Goal: Task Accomplishment & Management: Complete application form

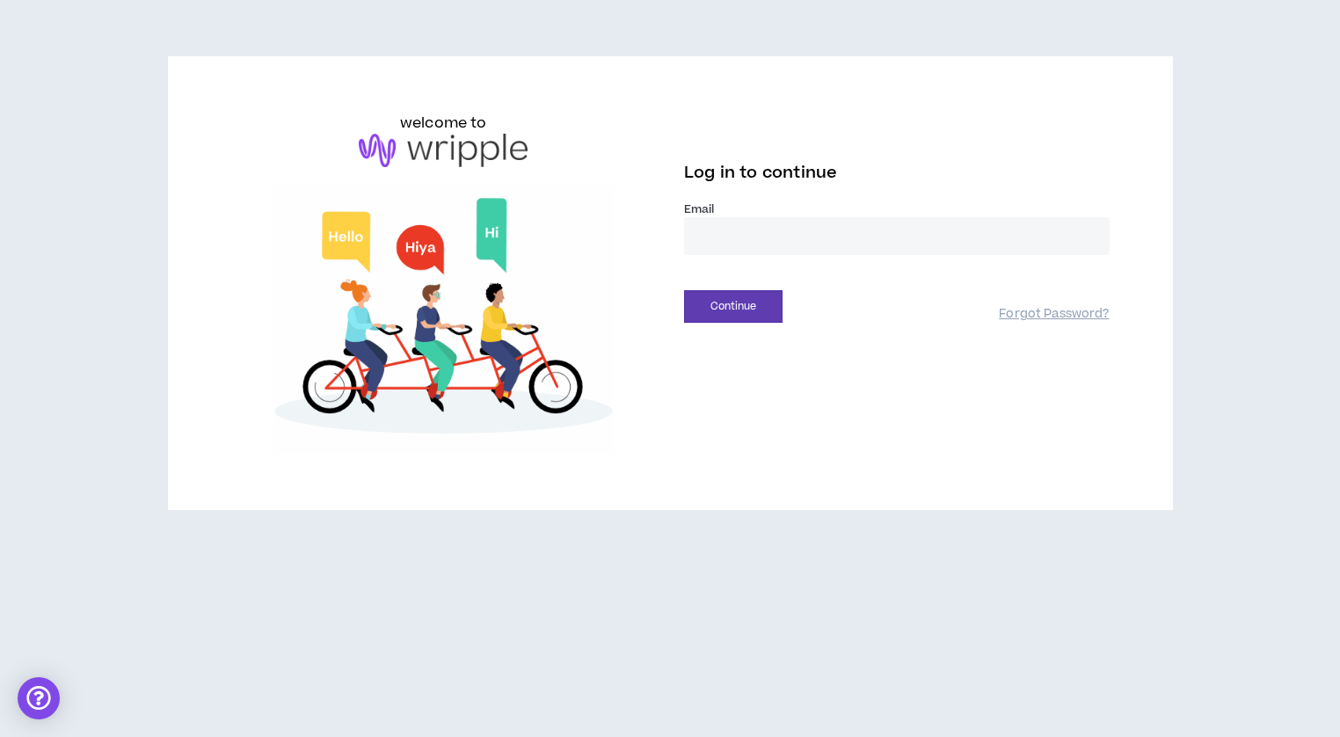
click at [711, 234] on input "email" at bounding box center [897, 236] width 426 height 38
type input "**********"
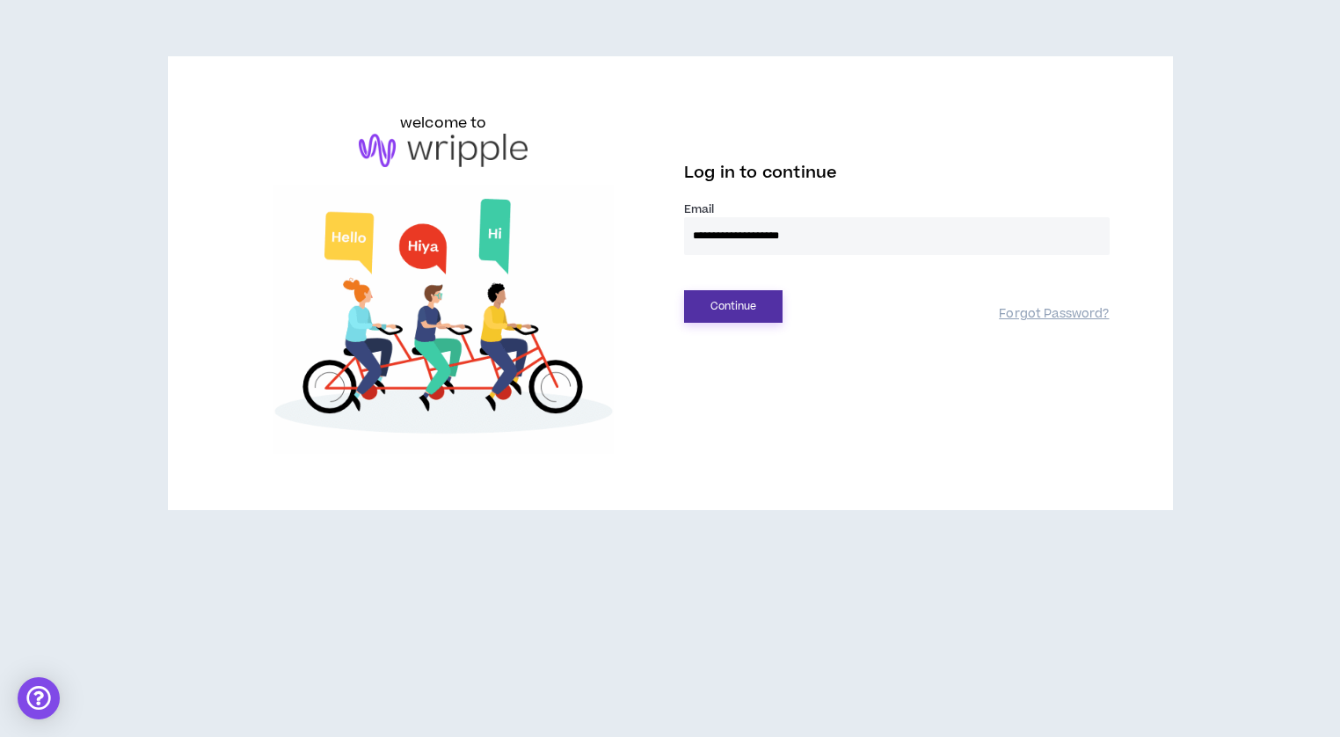
click at [740, 303] on button "Continue" at bounding box center [733, 306] width 98 height 33
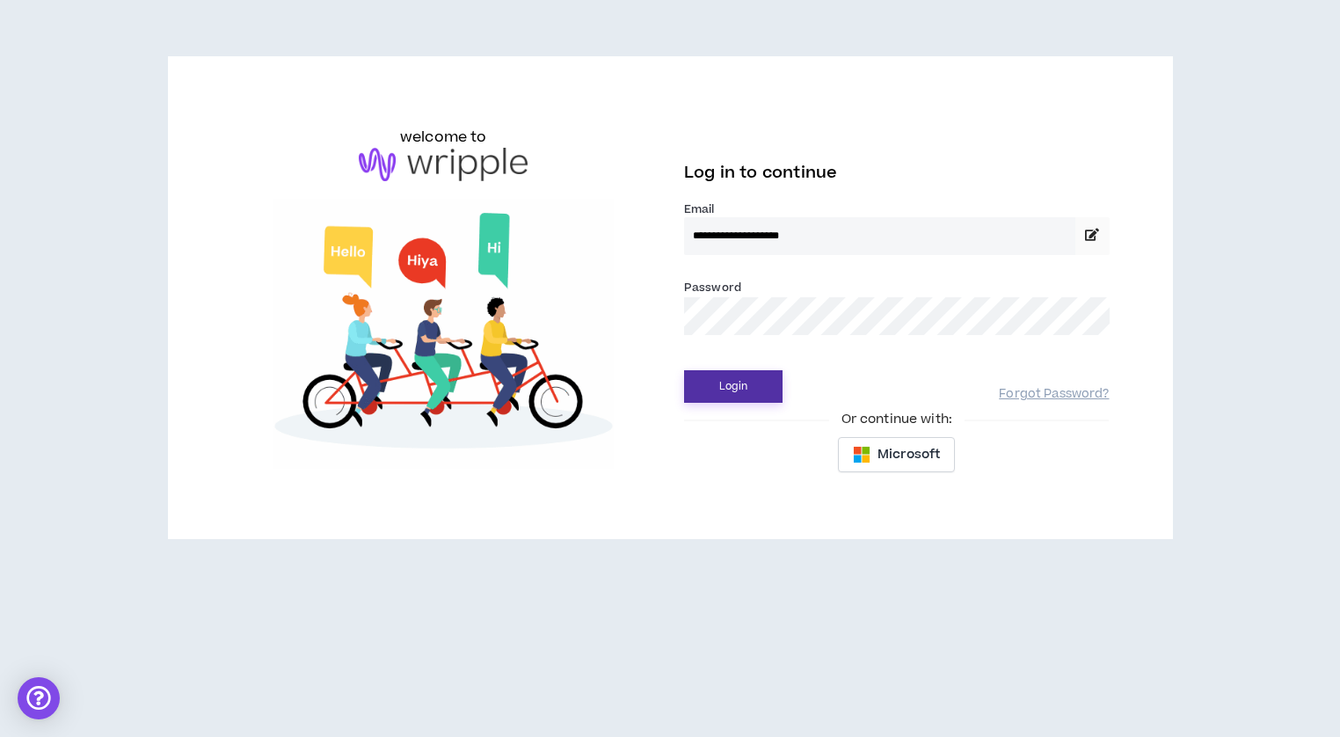
click at [718, 385] on button "Login" at bounding box center [733, 386] width 98 height 33
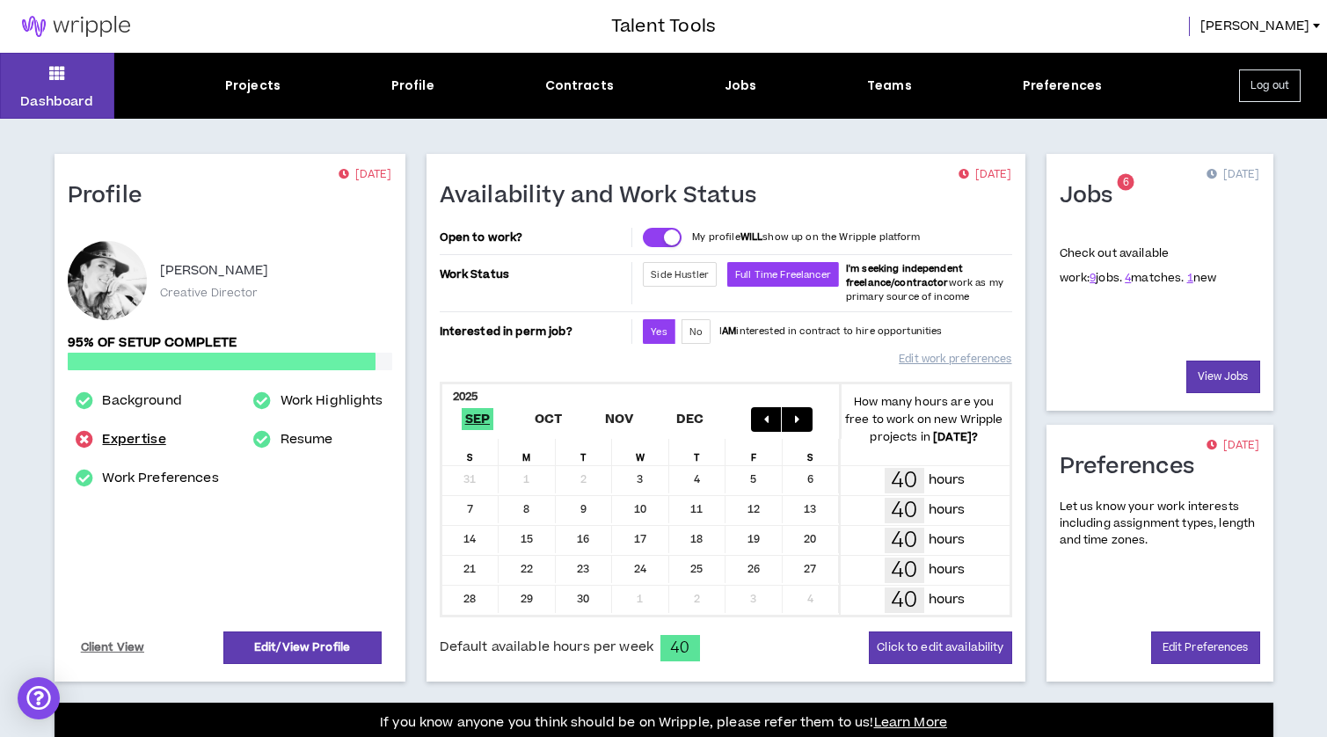
click at [134, 436] on link "Expertise" at bounding box center [133, 439] width 63 height 21
select select "***"
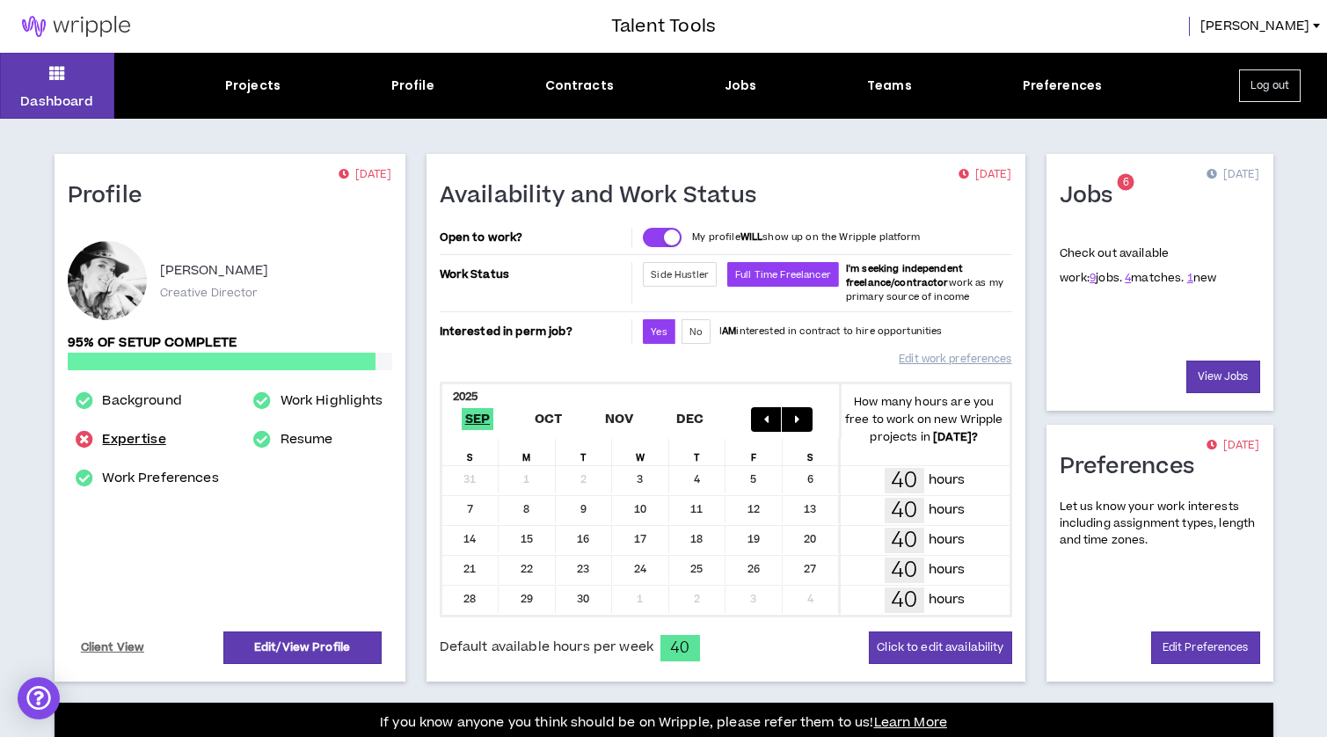
select select "**"
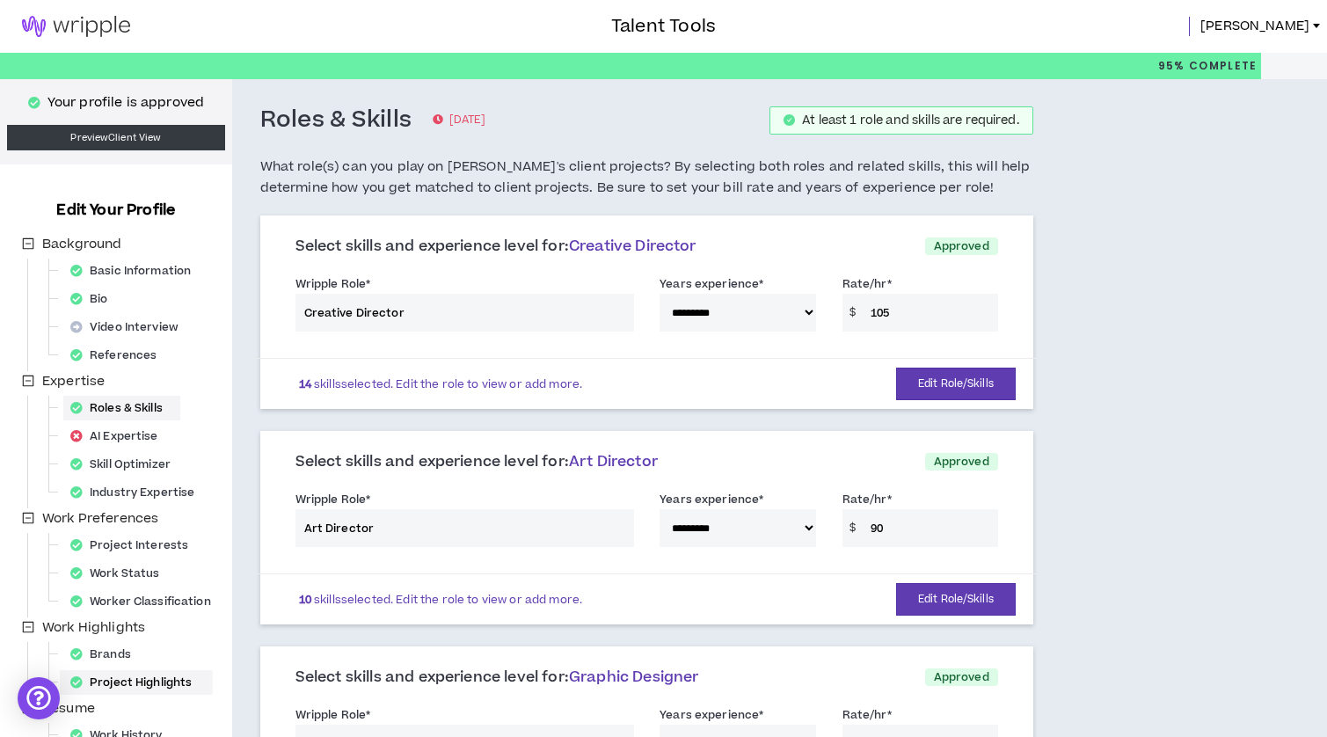
click at [157, 682] on div "Project Highlights" at bounding box center [136, 682] width 146 height 25
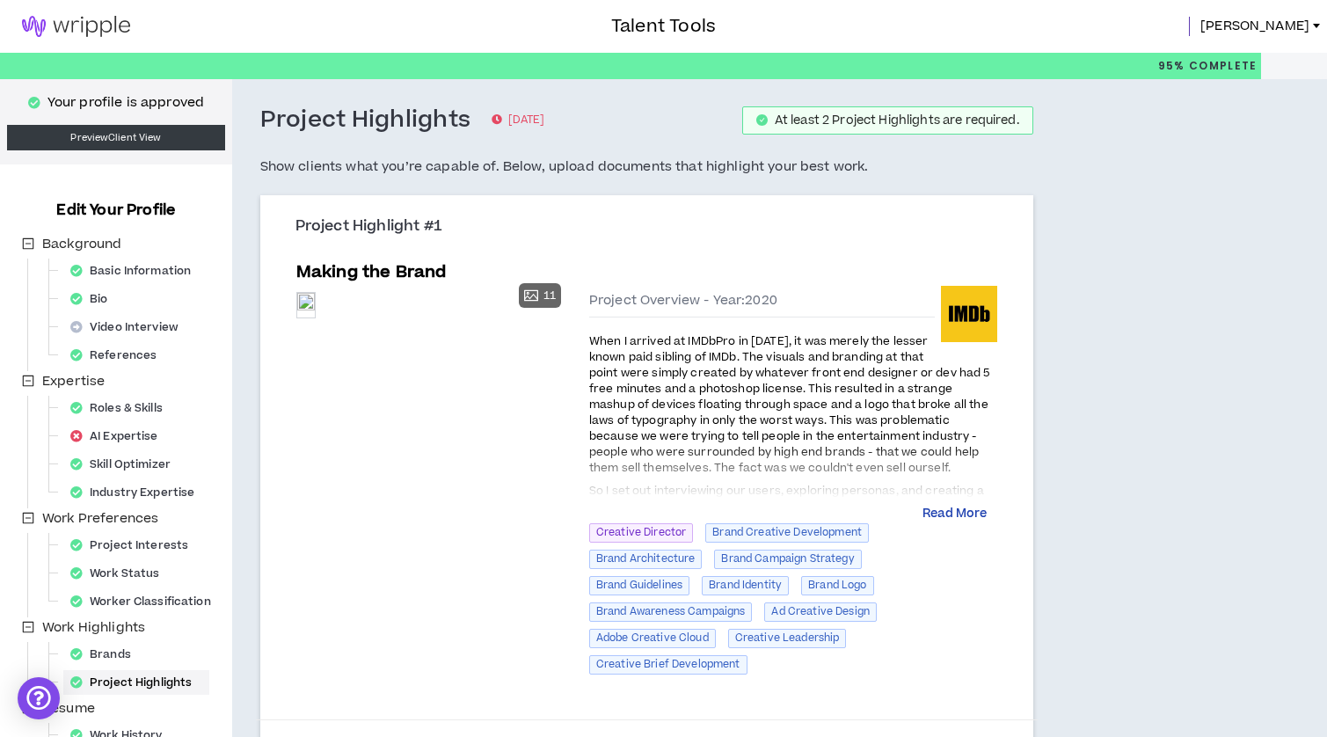
click at [976, 513] on button "Read More" at bounding box center [954, 515] width 64 height 18
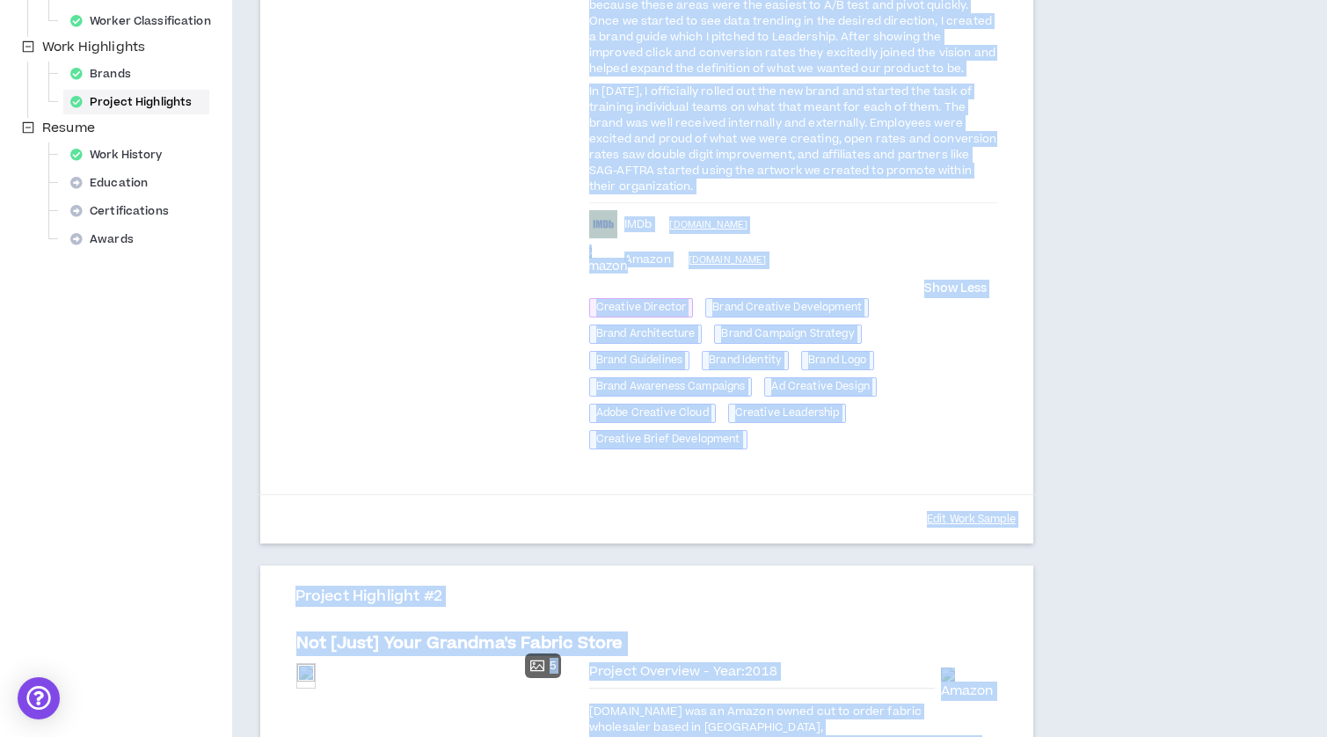
scroll to position [1204, 0]
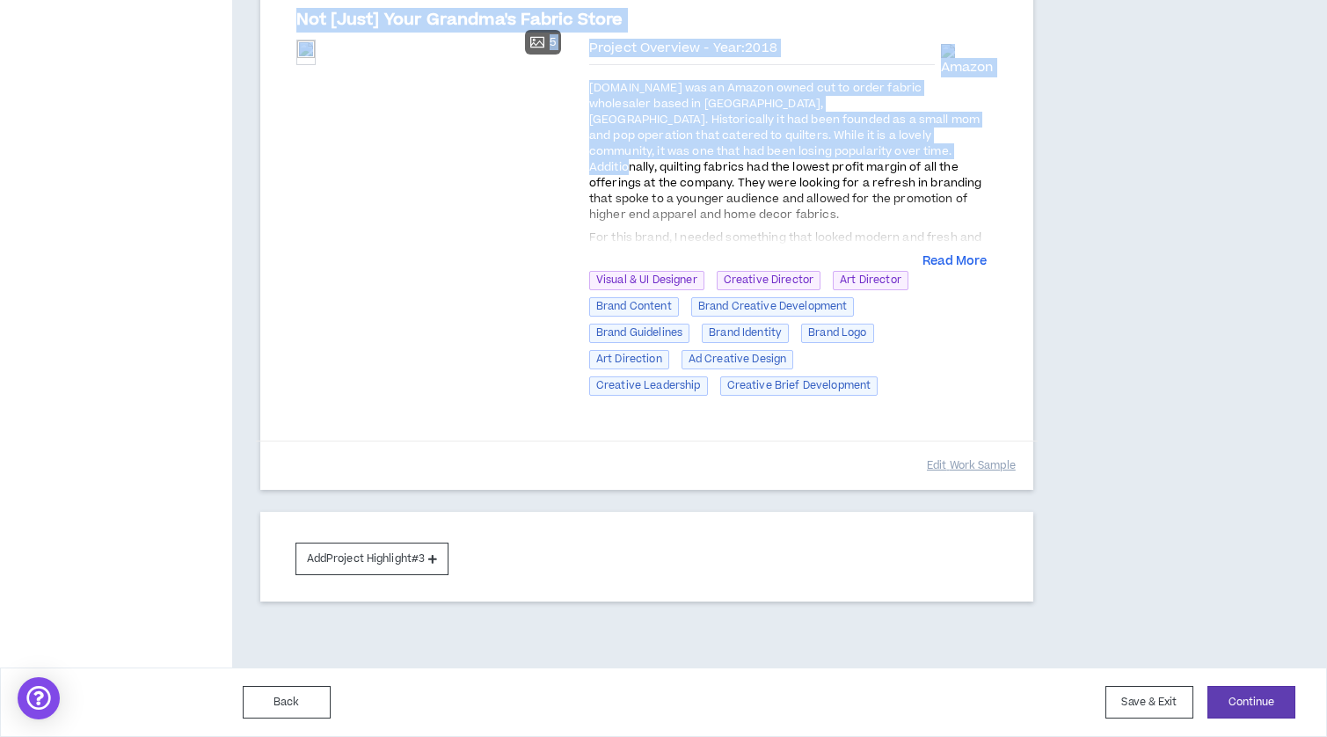
drag, startPoint x: 588, startPoint y: 340, endPoint x: 827, endPoint y: 157, distance: 301.6
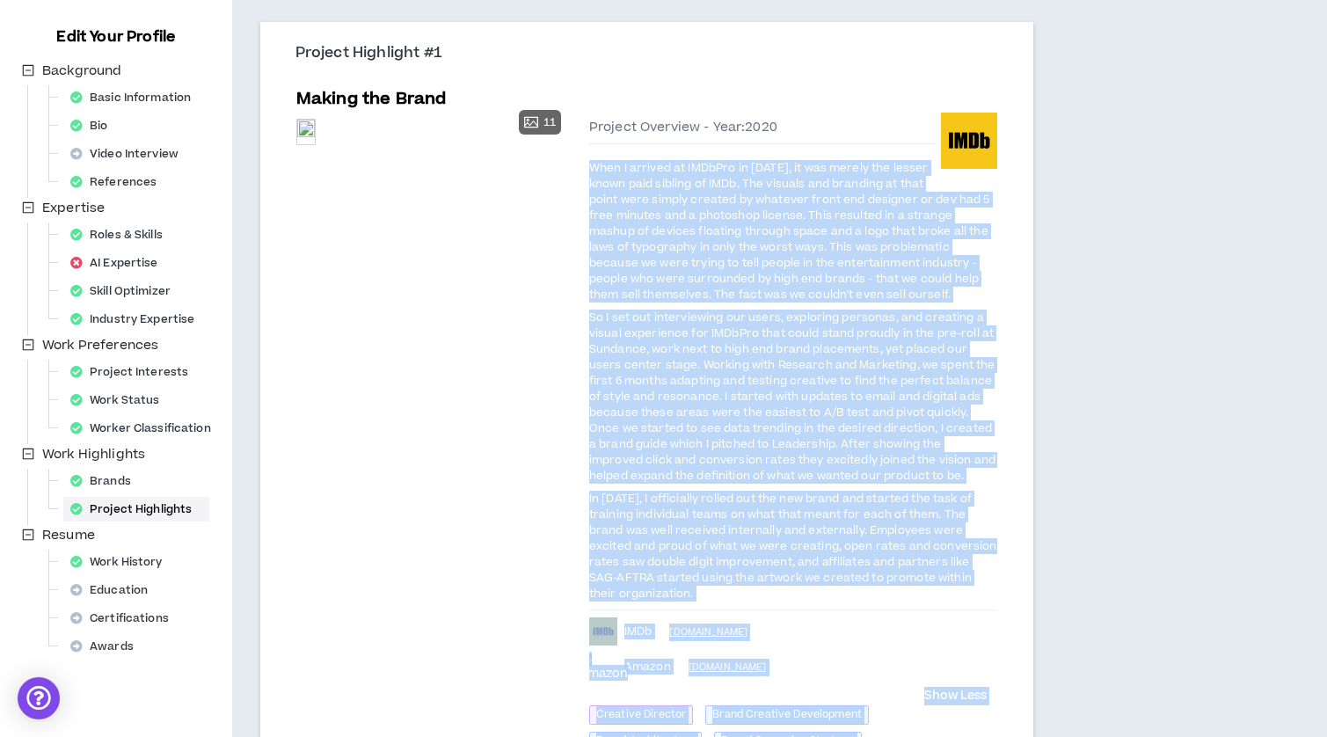
scroll to position [161, 0]
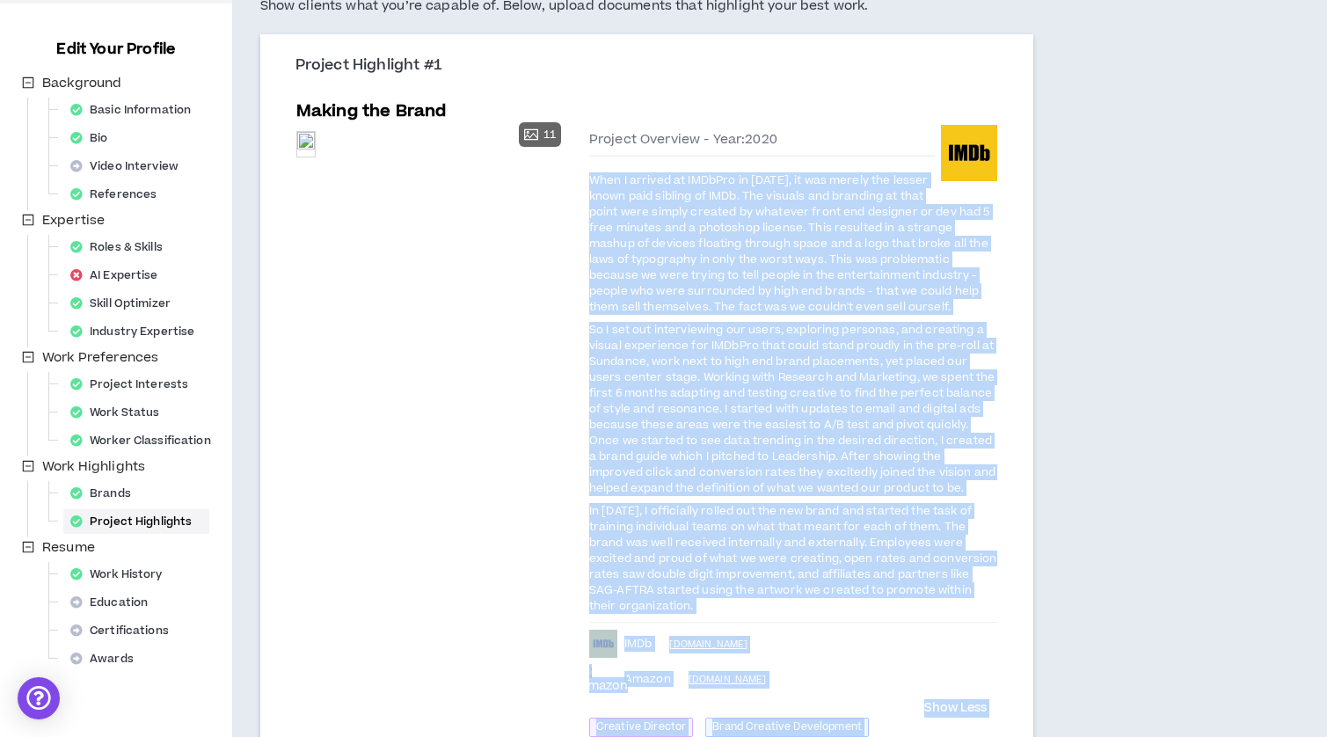
click at [719, 601] on p "In [DATE], I officially rolled out the new brand and started the task of traini…" at bounding box center [793, 557] width 408 height 113
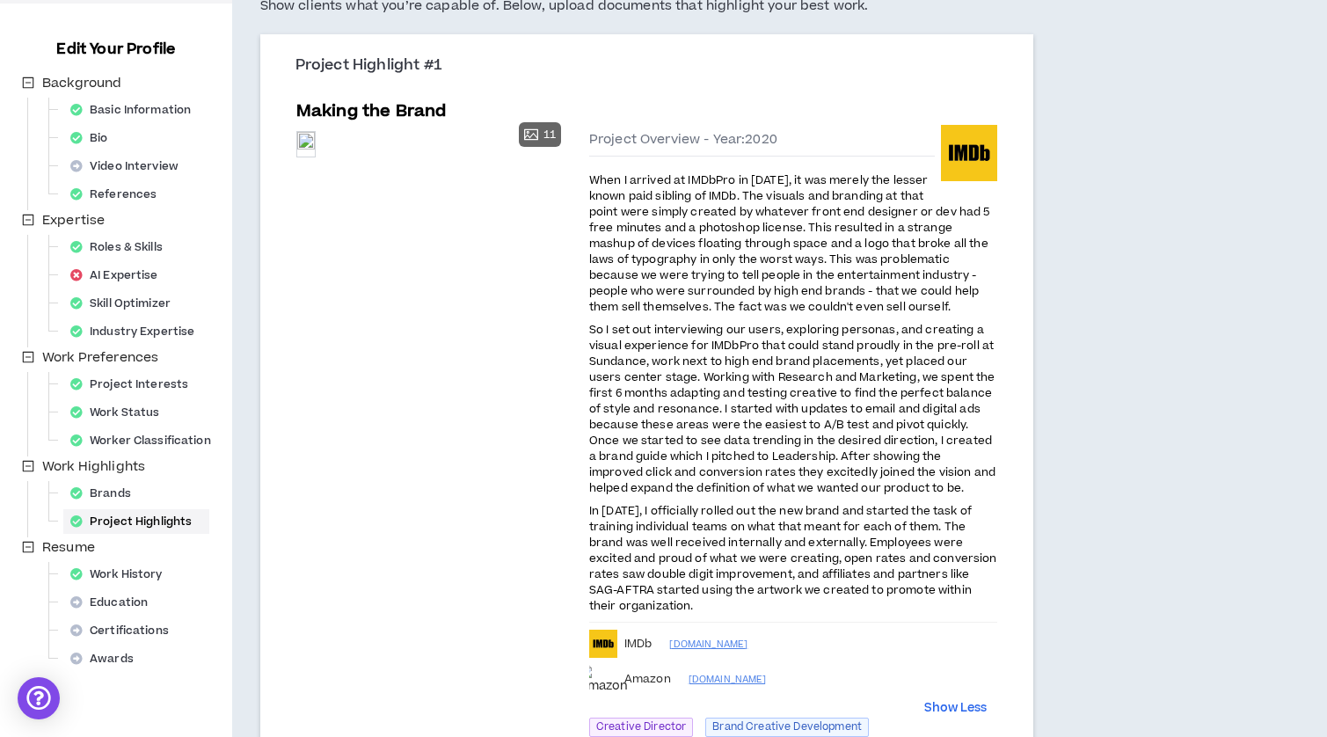
drag, startPoint x: 707, startPoint y: 606, endPoint x: 589, endPoint y: 179, distance: 443.3
click at [589, 179] on div "When I arrived at IMDbPro in [DATE], it was merely the lesser known paid siblin…" at bounding box center [793, 393] width 408 height 444
copy div "When I arrived at IMDbPro in [DATE], it was merely the lesser known paid siblin…"
